Goal: Task Accomplishment & Management: Manage account settings

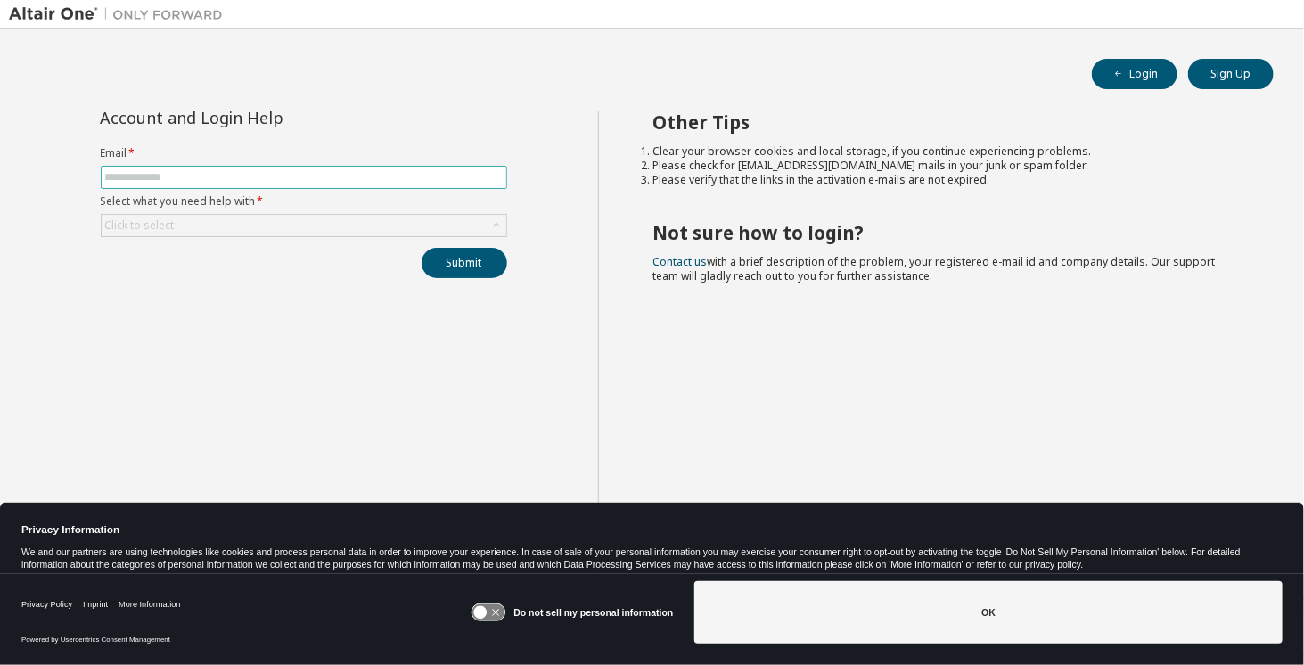
click at [150, 170] on input "text" at bounding box center [303, 177] width 397 height 14
type input "**********"
click at [498, 221] on icon at bounding box center [497, 226] width 18 height 18
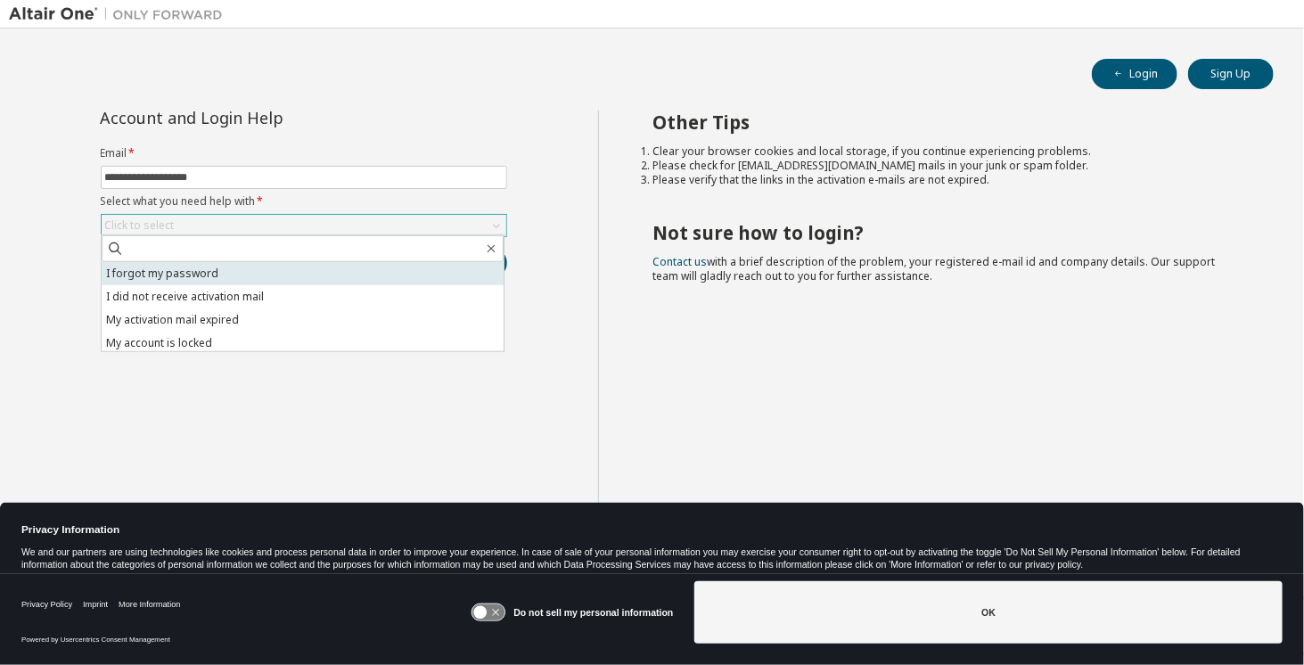
click at [212, 266] on li "I forgot my password" at bounding box center [303, 273] width 402 height 23
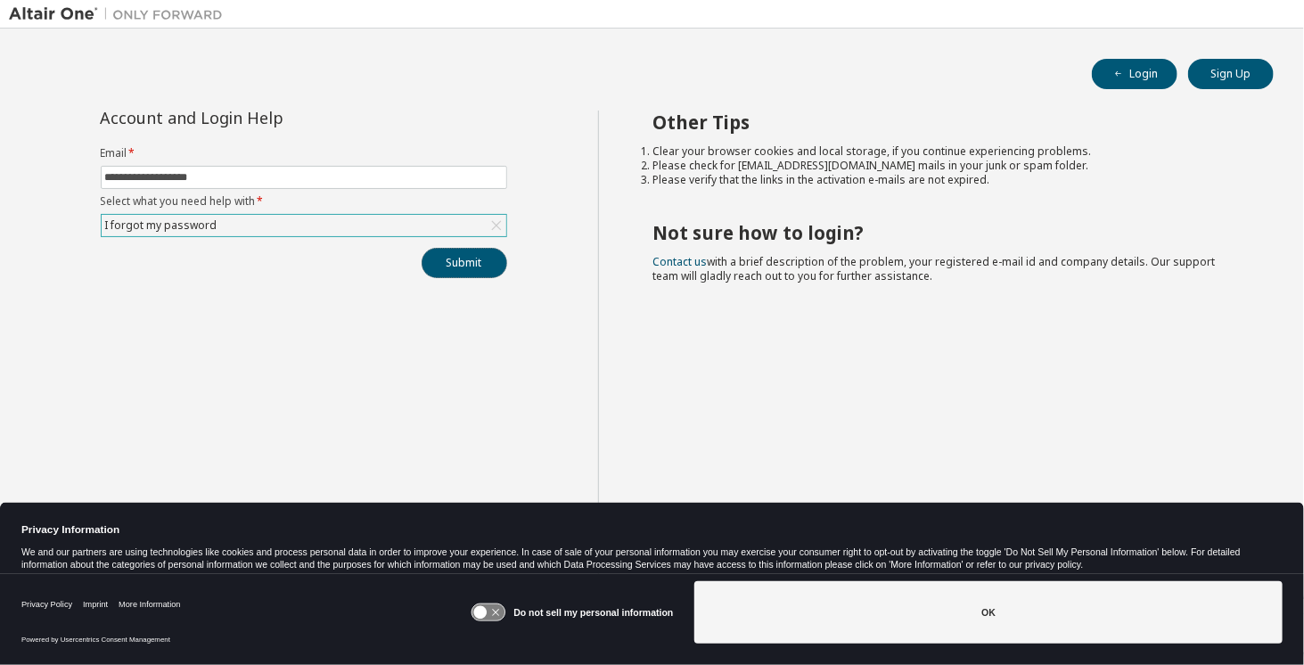
click at [461, 260] on button "Submit" at bounding box center [465, 263] width 86 height 30
click at [463, 263] on button "Submit" at bounding box center [465, 263] width 86 height 30
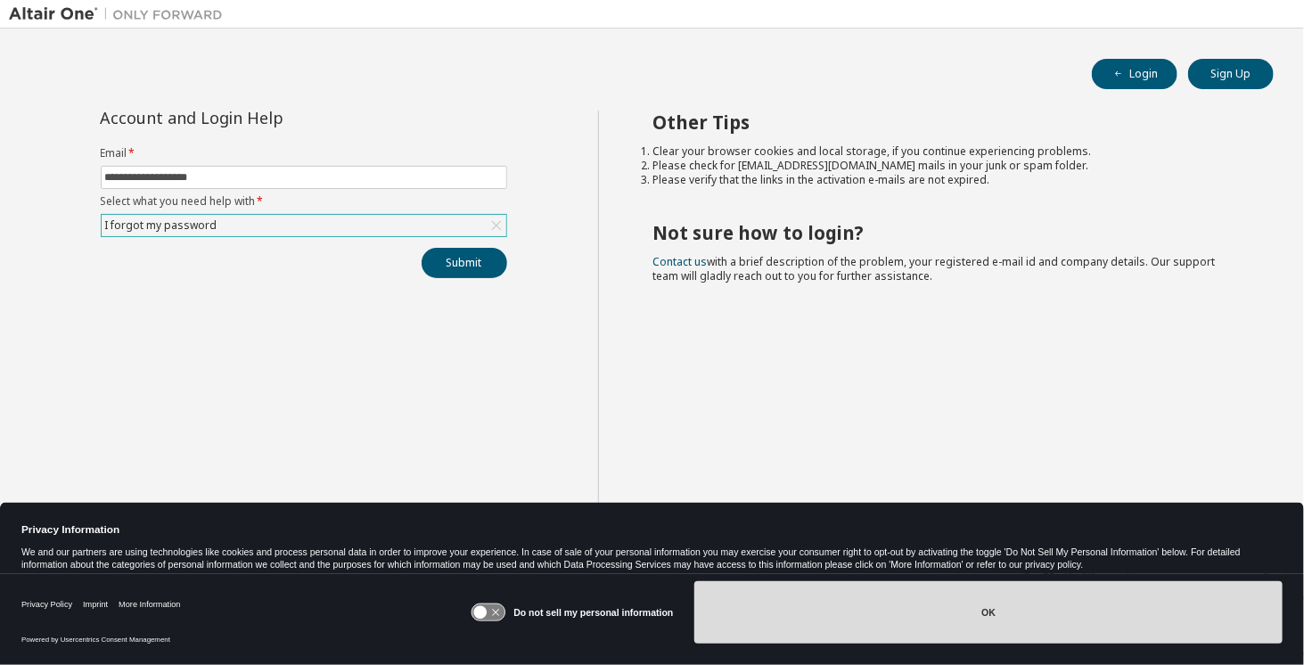
click at [986, 609] on button "OK" at bounding box center [988, 612] width 588 height 62
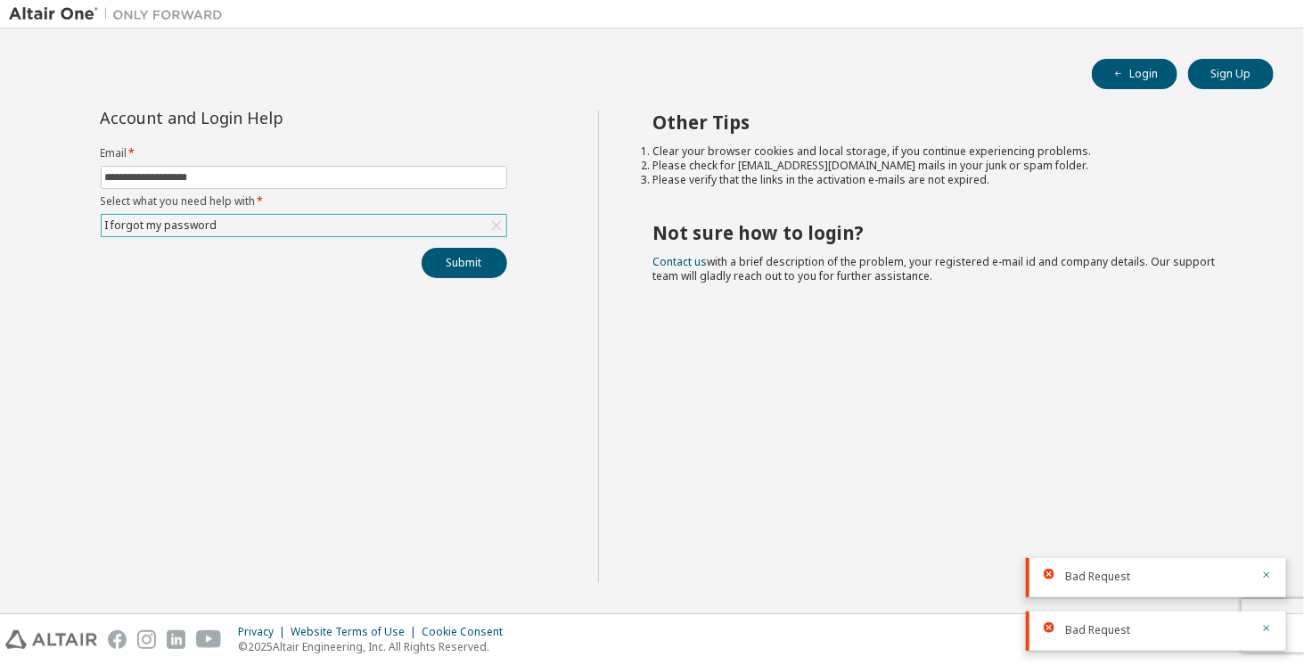
click at [1053, 575] on icon at bounding box center [1049, 574] width 11 height 11
click at [1045, 570] on icon at bounding box center [1049, 574] width 11 height 11
click at [1041, 619] on div "Bad Request" at bounding box center [1156, 630] width 260 height 39
click at [1263, 574] on icon "button" at bounding box center [1266, 575] width 11 height 11
click at [1267, 627] on icon "button" at bounding box center [1267, 629] width 6 height 6
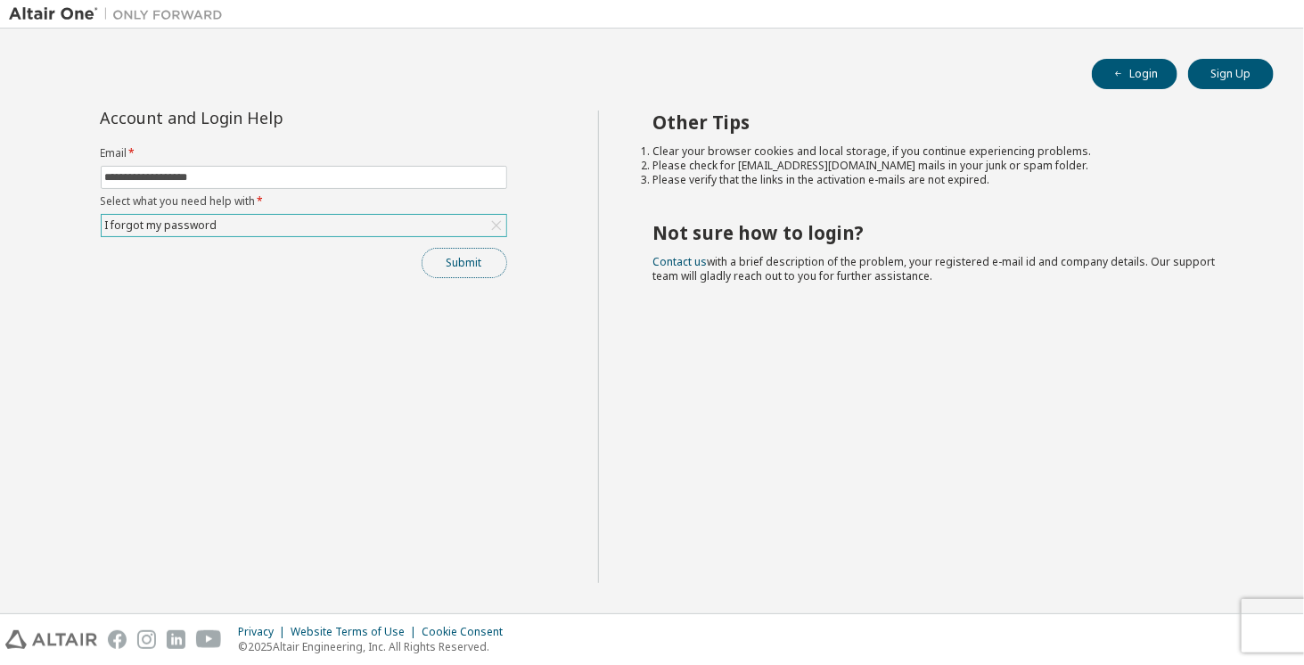
click at [462, 256] on button "Submit" at bounding box center [465, 263] width 86 height 30
click at [1262, 625] on icon "button" at bounding box center [1266, 628] width 11 height 11
click at [1119, 64] on button "Login" at bounding box center [1135, 74] width 86 height 30
click at [177, 181] on input "text" at bounding box center [303, 177] width 397 height 14
type input "**********"
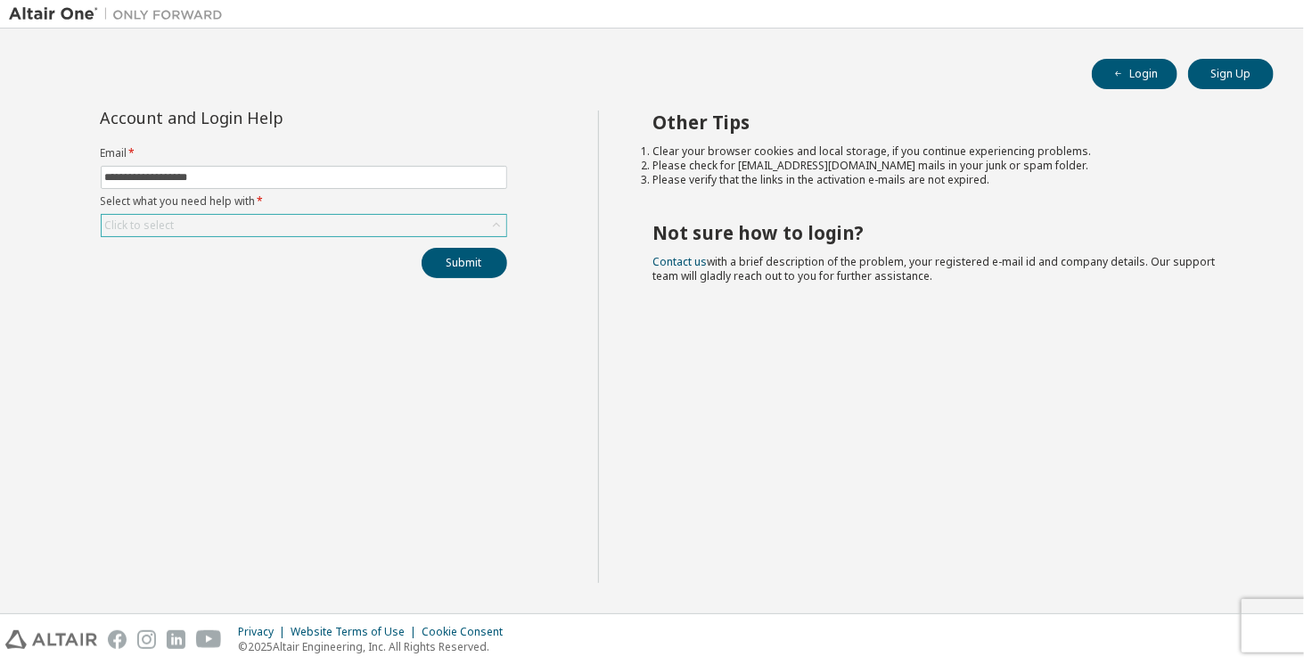
click at [216, 224] on div "Click to select" at bounding box center [304, 225] width 405 height 21
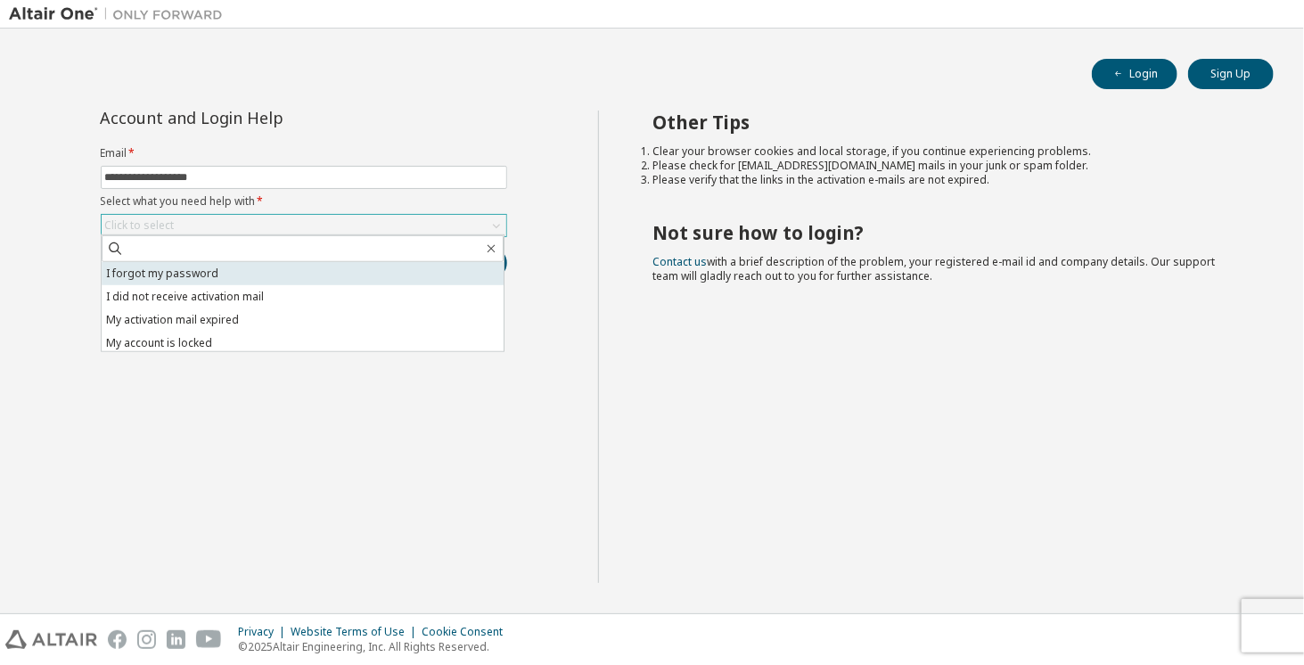
click at [186, 268] on li "I forgot my password" at bounding box center [303, 273] width 402 height 23
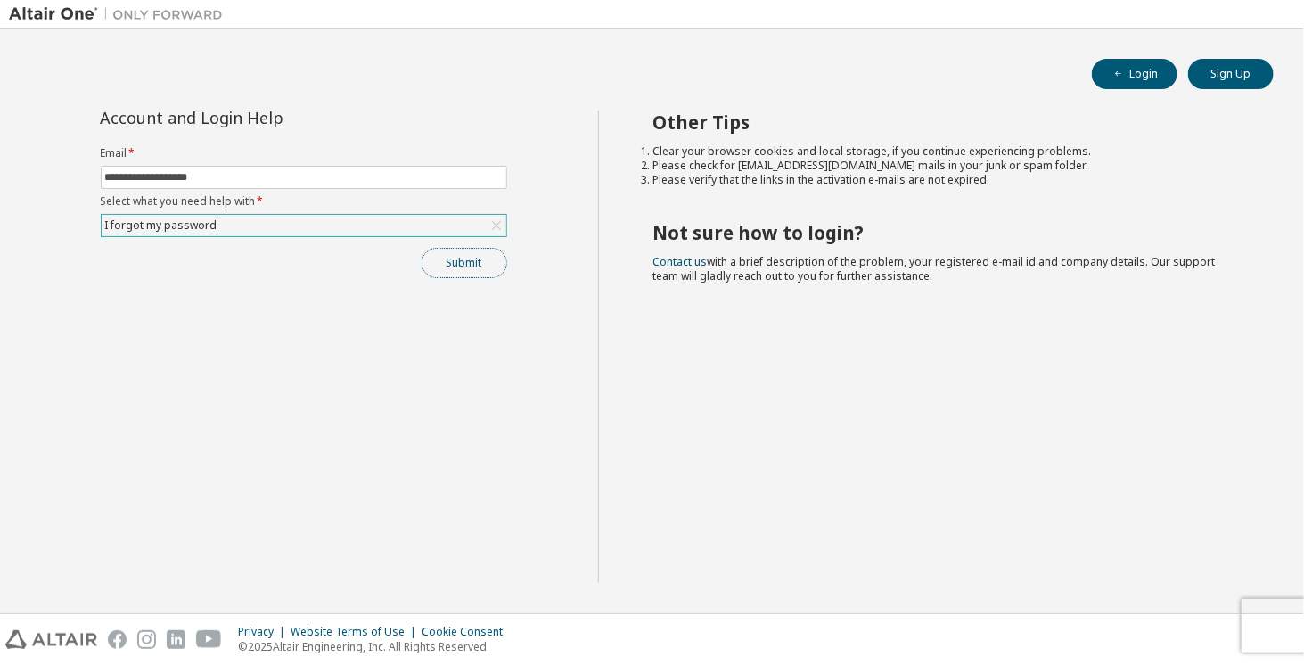
click at [454, 264] on button "Submit" at bounding box center [465, 263] width 86 height 30
click at [1270, 628] on icon "button" at bounding box center [1266, 628] width 11 height 11
